Goal: Task Accomplishment & Management: Complete application form

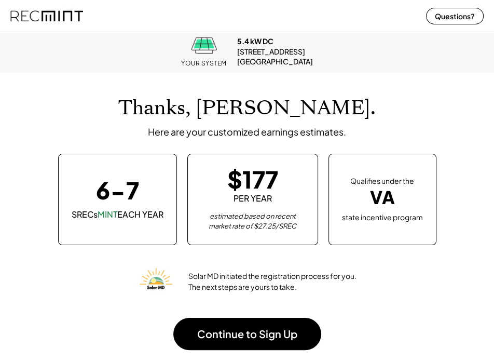
scroll to position [128, 468]
